Goal: Transaction & Acquisition: Purchase product/service

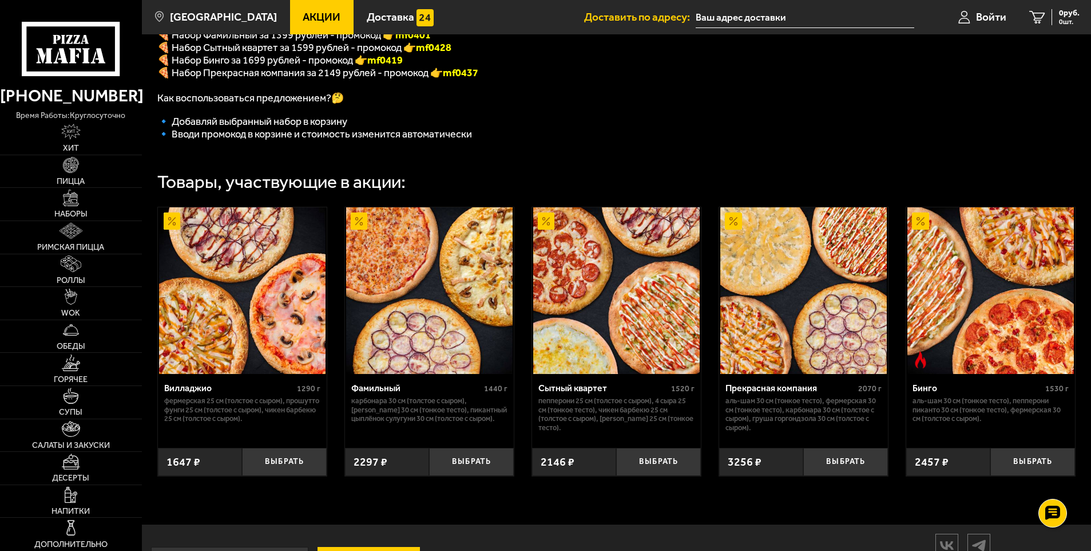
scroll to position [370, 0]
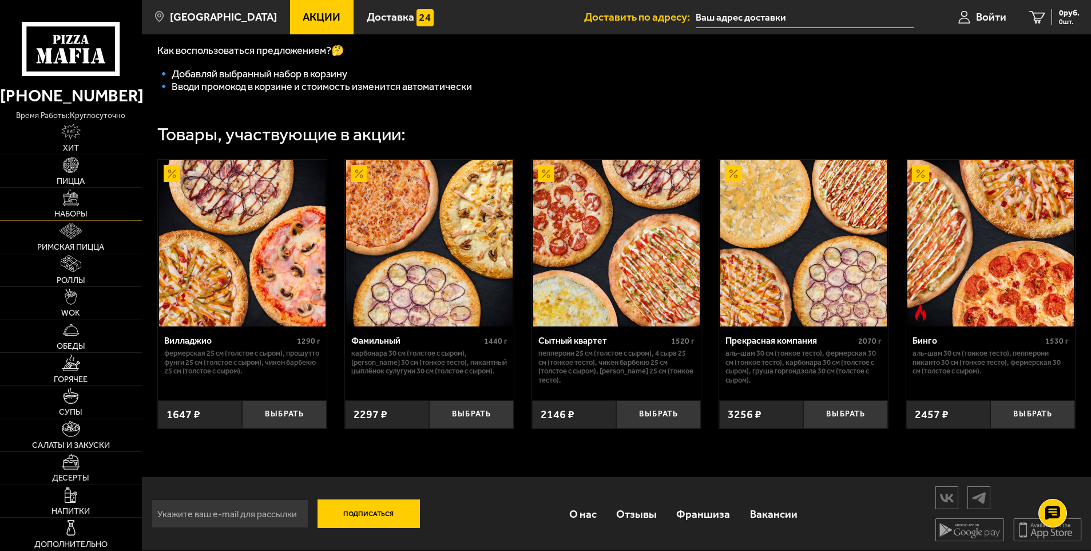
click at [70, 201] on img at bounding box center [71, 197] width 16 height 16
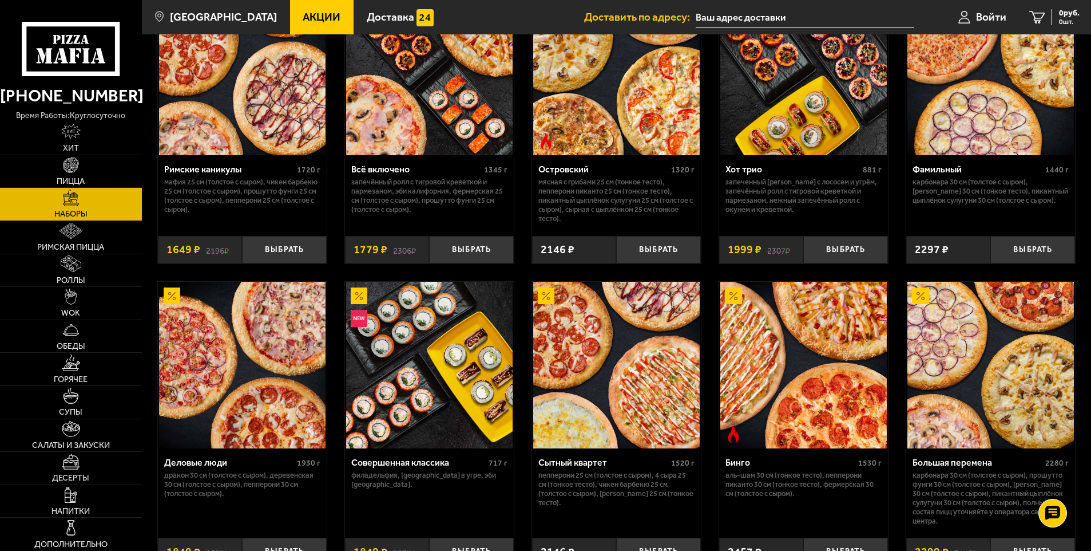
scroll to position [496, 0]
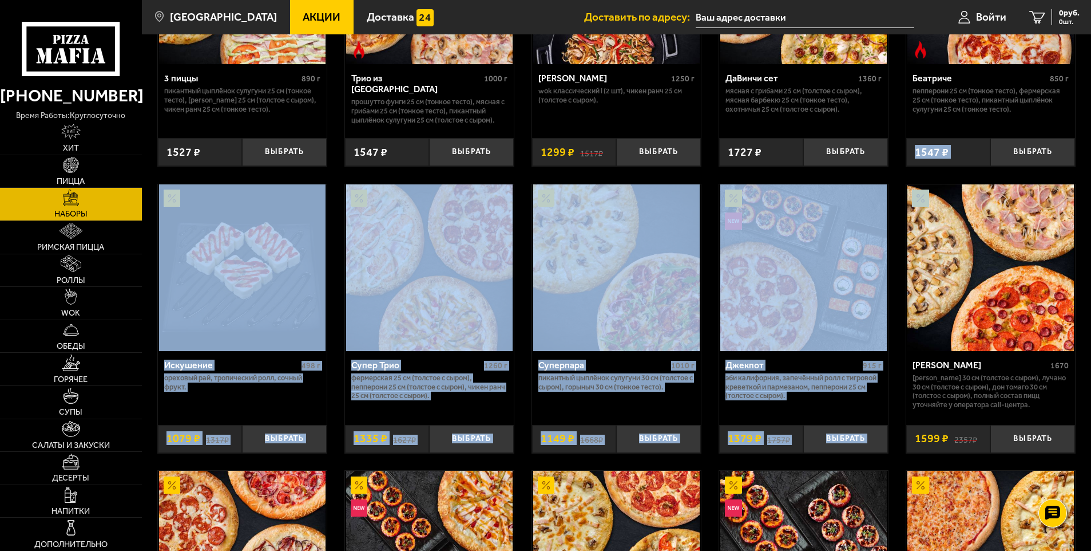
drag, startPoint x: 1091, startPoint y: 168, endPoint x: 1089, endPoint y: 218, distance: 49.8
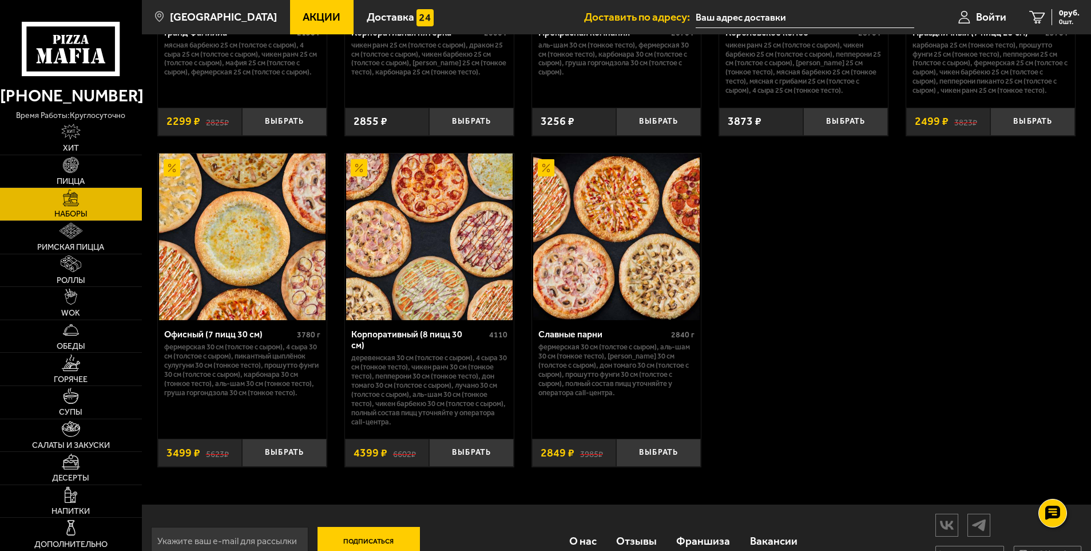
scroll to position [1675, 0]
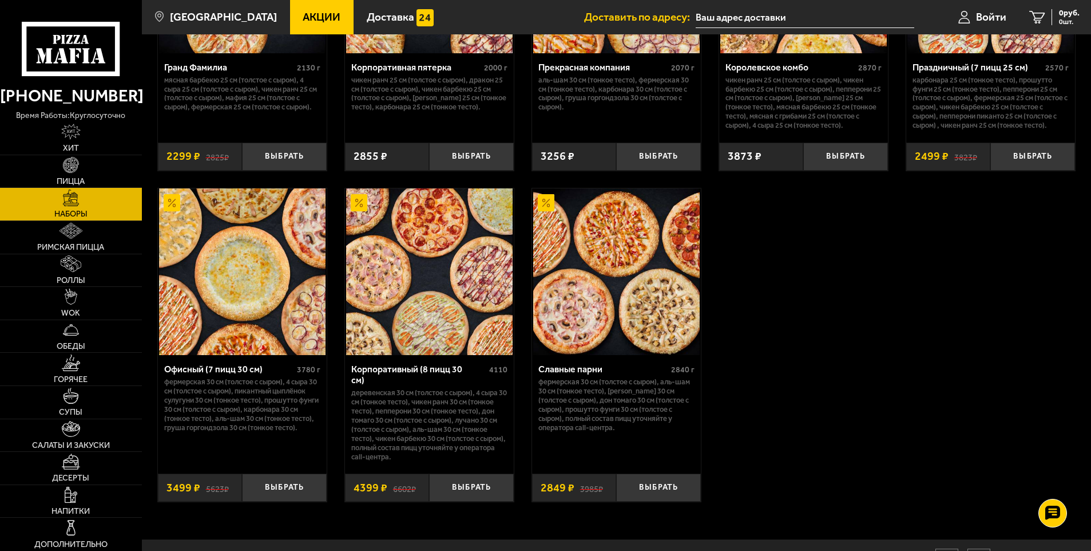
drag, startPoint x: 1091, startPoint y: 414, endPoint x: 1092, endPoint y: 403, distance: 11.6
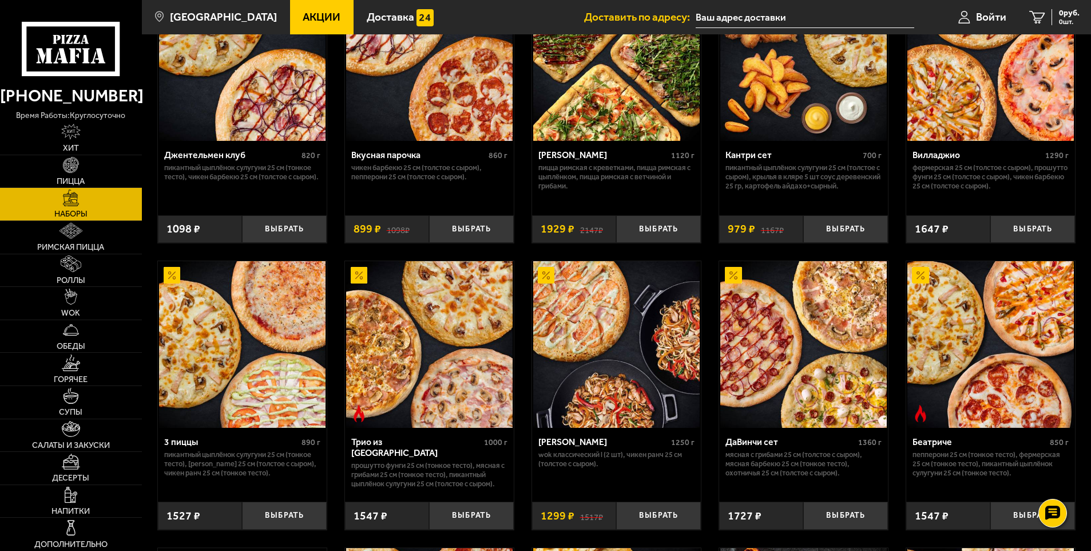
scroll to position [0, 0]
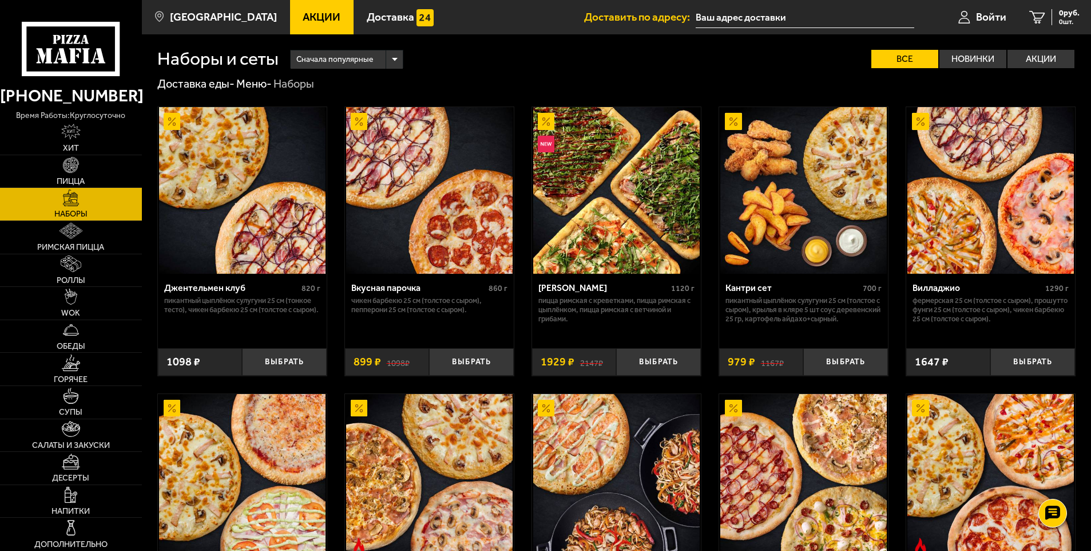
click at [315, 17] on span "Акции" at bounding box center [322, 16] width 38 height 11
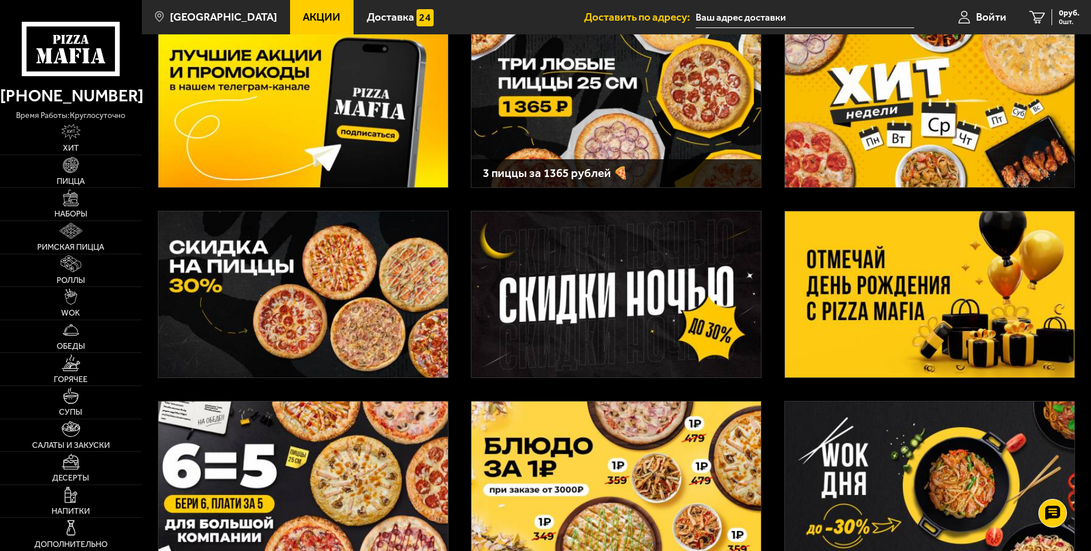
scroll to position [85, 0]
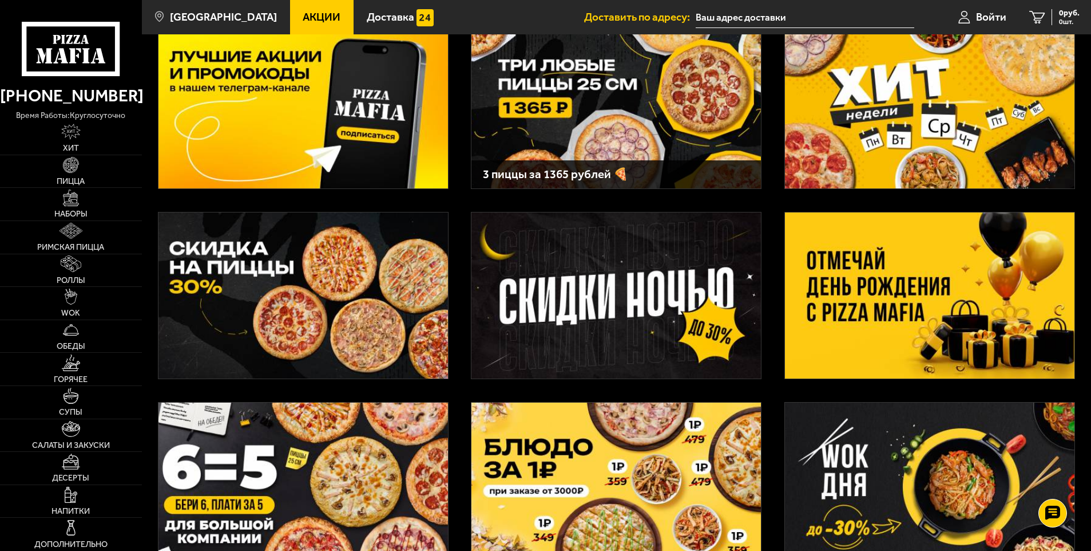
click at [872, 287] on img at bounding box center [930, 295] width 290 height 166
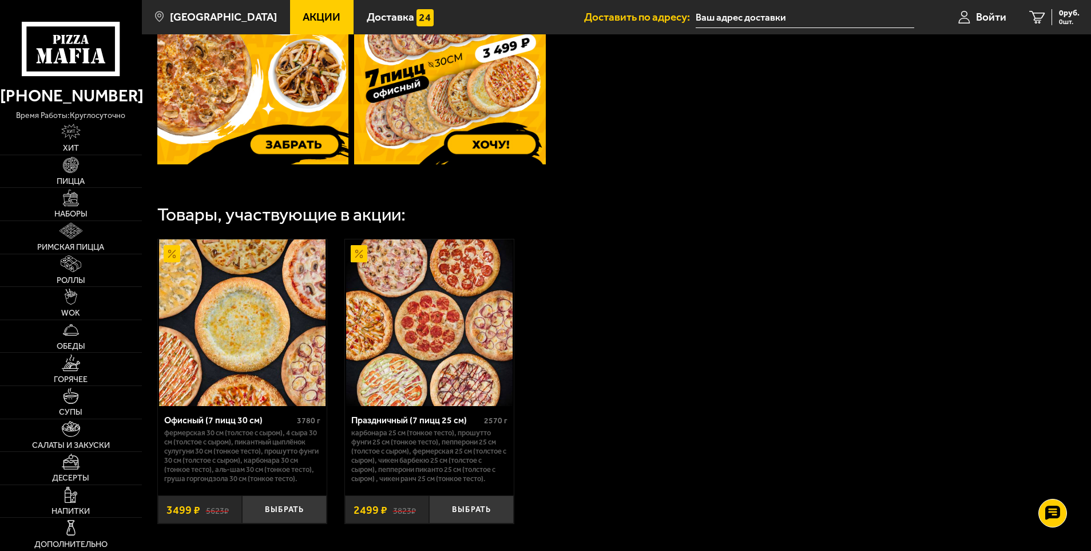
scroll to position [458, 0]
